Goal: Task Accomplishment & Management: Manage account settings

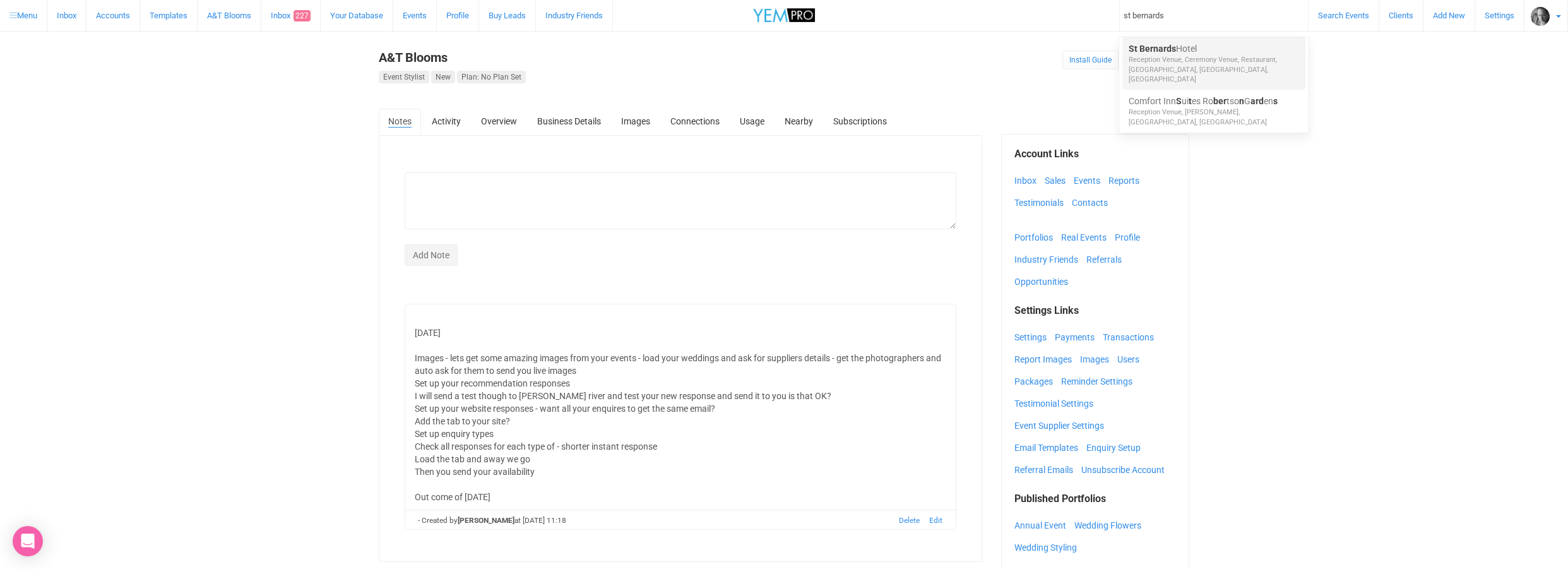
type input "st bernards"
click at [1152, 48] on span "St Bernards" at bounding box center [1152, 49] width 47 height 10
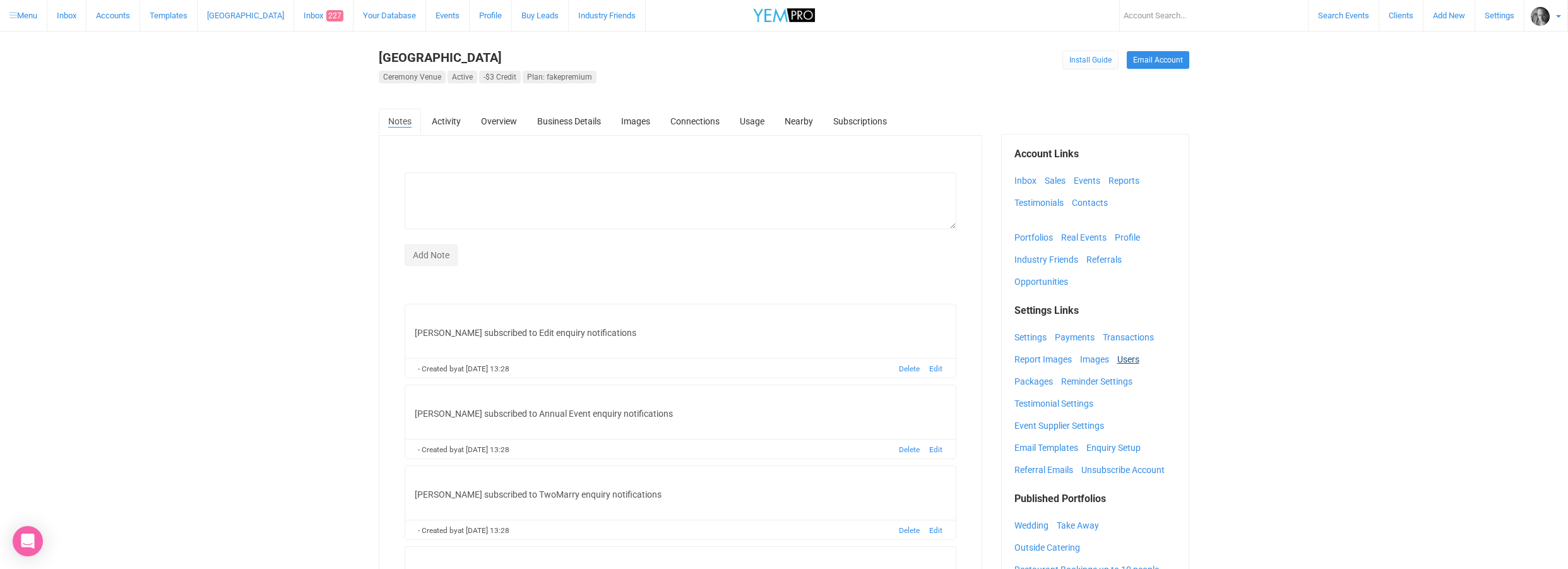
click at [1127, 359] on link "Users" at bounding box center [1131, 359] width 28 height 19
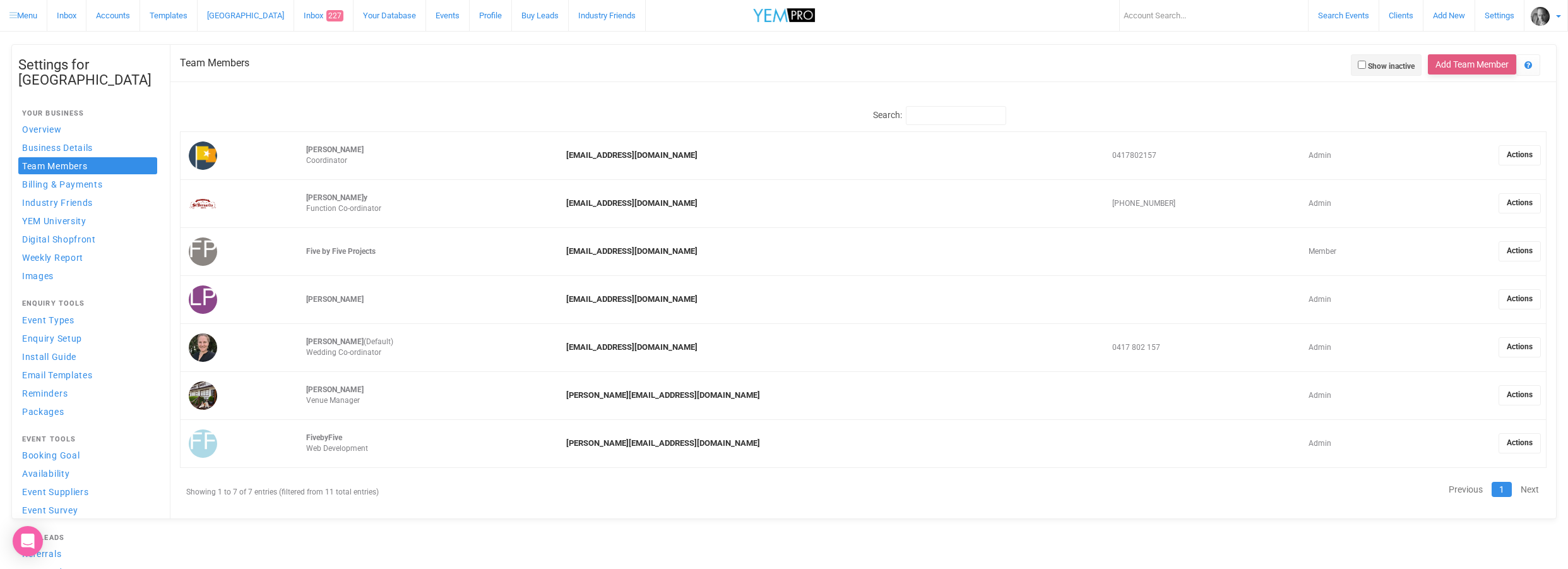
click at [1450, 63] on button "Add Team Member" at bounding box center [1472, 64] width 88 height 21
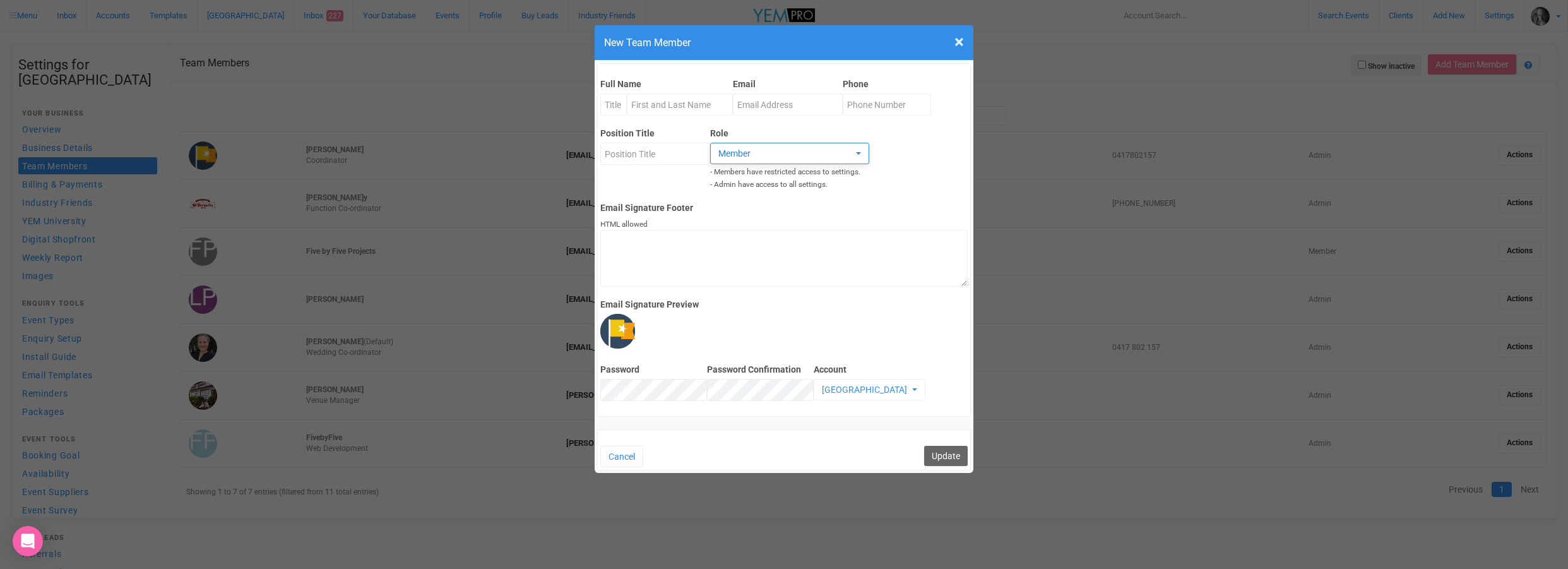
click at [719, 152] on span "Member" at bounding box center [785, 153] width 134 height 13
click at [728, 180] on span "Admin" at bounding box center [731, 180] width 22 height 12
select select "admin"
click at [653, 100] on input "Full Name" at bounding box center [680, 105] width 106 height 22
type input "[PERSON_NAME]"
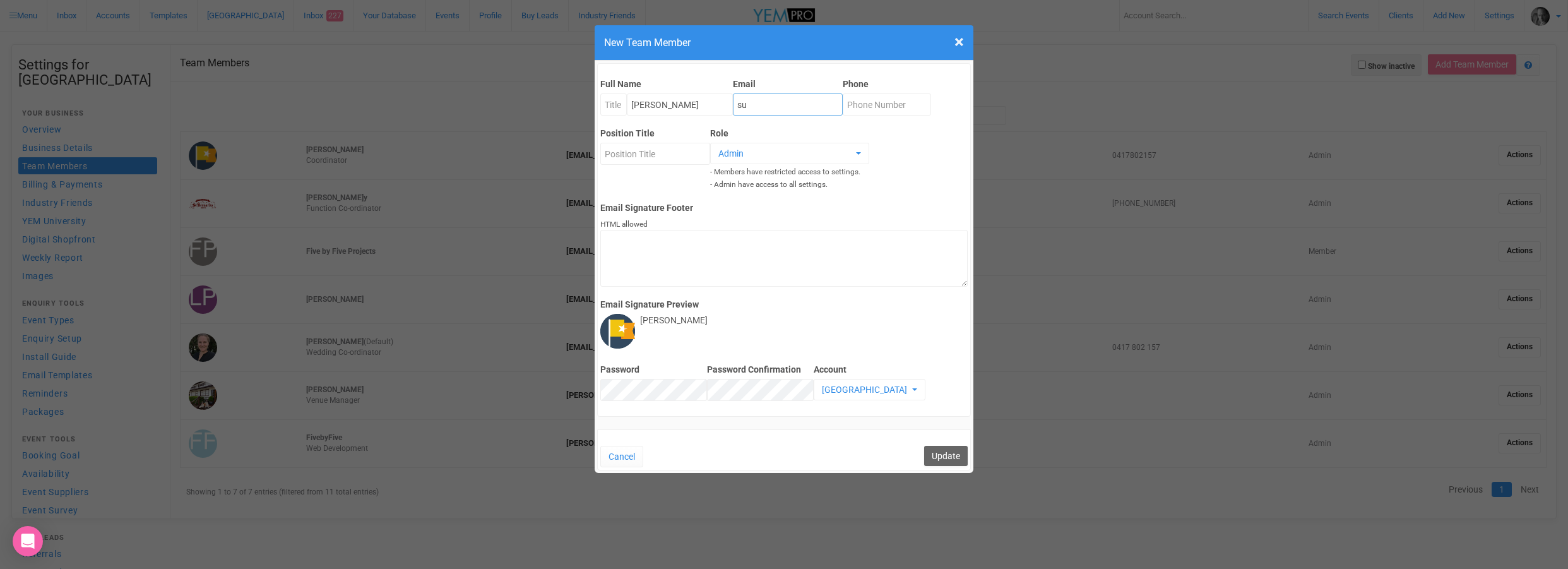
type input "s"
type input "[EMAIL_ADDRESS][DOMAIN_NAME]"
click at [625, 154] on input "Position Title" at bounding box center [656, 154] width 110 height 22
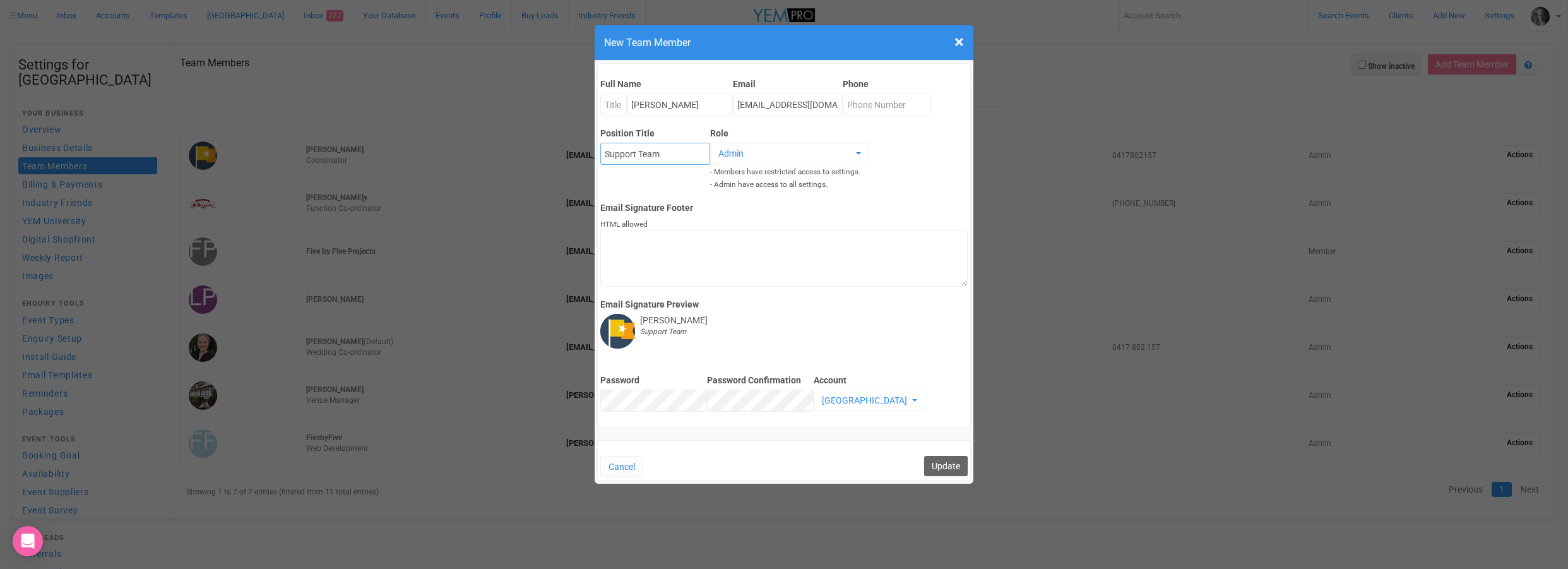
type input "Support Team"
click at [940, 463] on button "Update" at bounding box center [946, 466] width 44 height 21
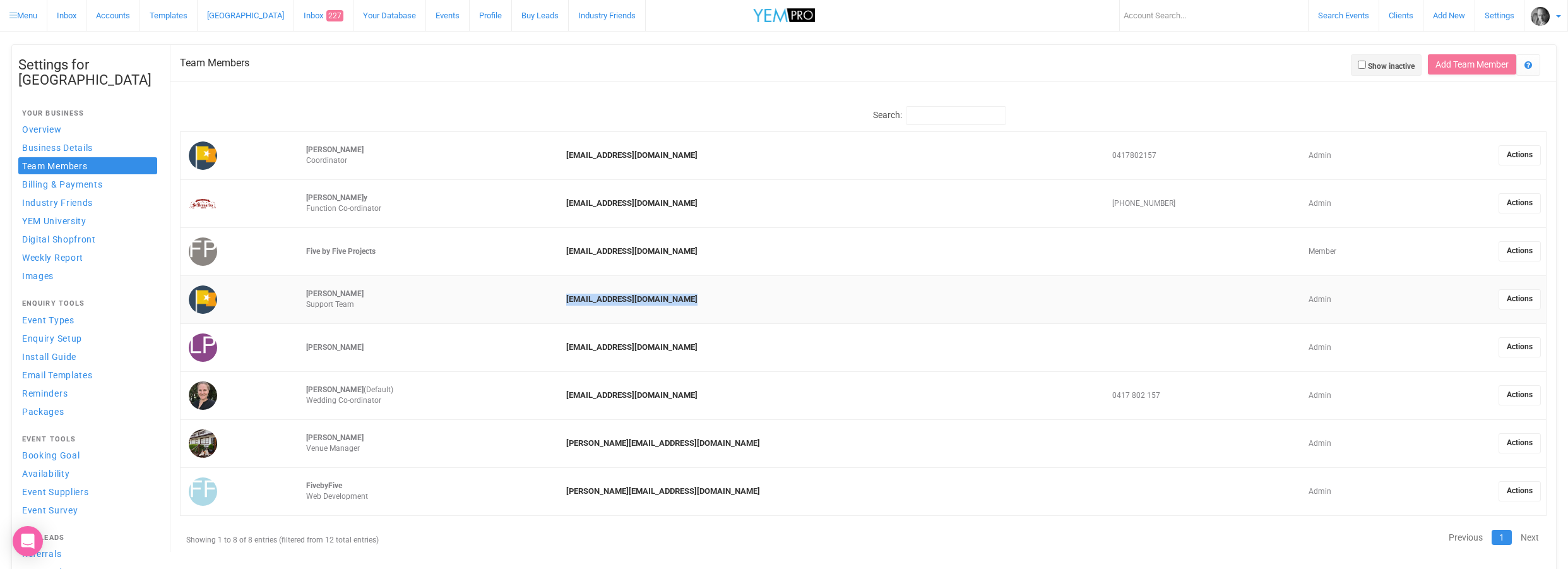
drag, startPoint x: 748, startPoint y: 298, endPoint x: 629, endPoint y: 301, distance: 119.0
click at [629, 301] on td "[EMAIL_ADDRESS][DOMAIN_NAME]" at bounding box center [833, 299] width 546 height 48
copy link "[EMAIL_ADDRESS][DOMAIN_NAME]"
